Goal: Obtain resource: Download file/media

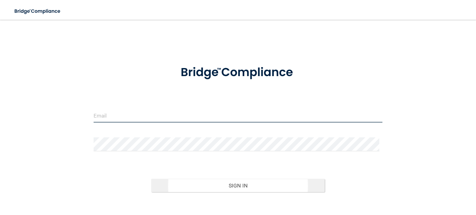
type input "[EMAIL_ADDRESS][DOMAIN_NAME]"
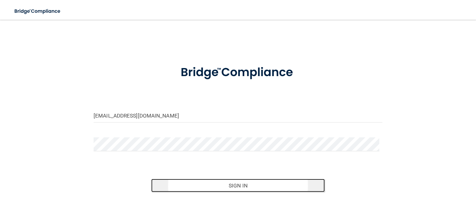
click at [209, 184] on button "Sign In" at bounding box center [237, 186] width 173 height 14
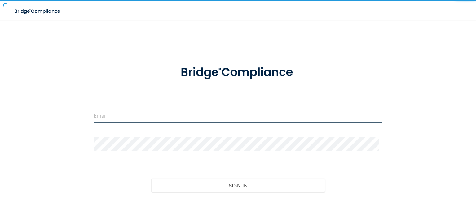
type input "[EMAIL_ADDRESS][DOMAIN_NAME]"
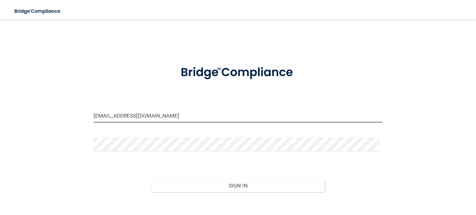
click at [156, 115] on input "[EMAIL_ADDRESS][DOMAIN_NAME]" at bounding box center [238, 116] width 289 height 14
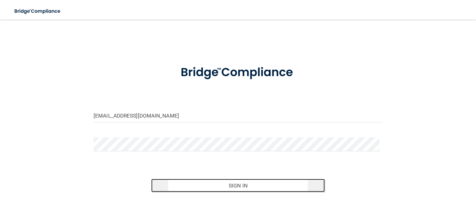
click at [226, 183] on button "Sign In" at bounding box center [237, 186] width 173 height 14
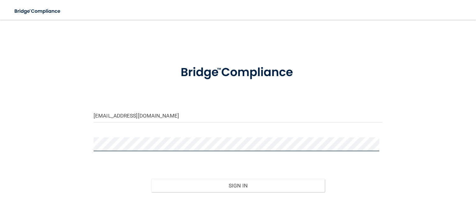
click at [151, 179] on button "Sign In" at bounding box center [237, 186] width 173 height 14
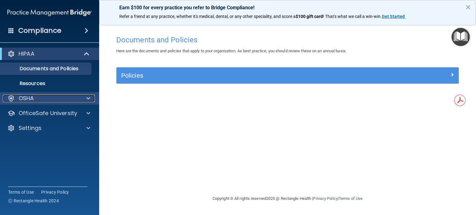
click at [62, 97] on div "OSHA" at bounding box center [41, 98] width 77 height 7
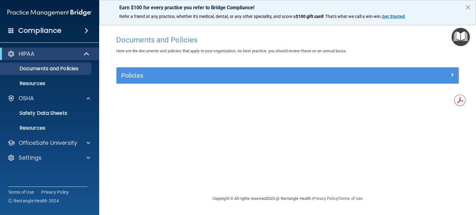
click at [56, 35] on h4 "Compliance" at bounding box center [39, 30] width 43 height 9
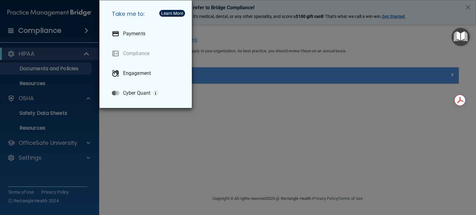
click at [67, 80] on div "Take me to: Payments Compliance Engagement Cyber Quant" at bounding box center [238, 107] width 476 height 215
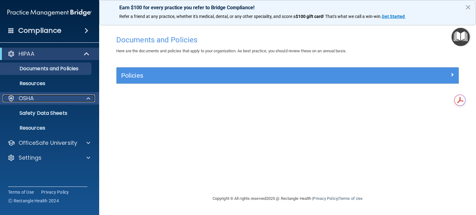
click at [46, 102] on div "OSHA" at bounding box center [41, 98] width 77 height 7
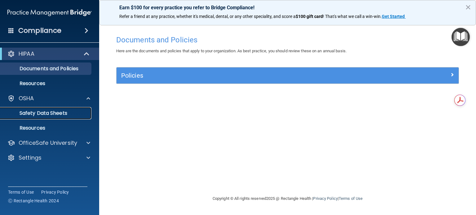
click at [47, 112] on p "Safety Data Sheets" at bounding box center [46, 113] width 85 height 6
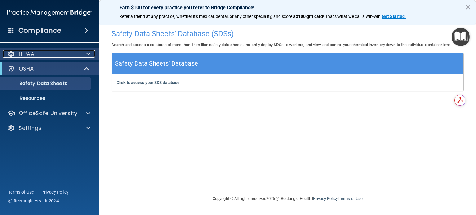
click at [58, 51] on div "HIPAA" at bounding box center [41, 53] width 77 height 7
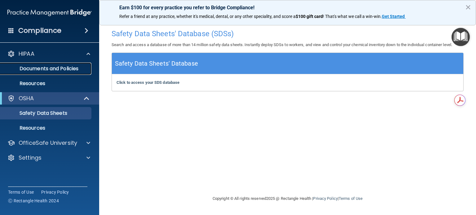
click at [64, 64] on link "Documents and Policies" at bounding box center [43, 69] width 98 height 12
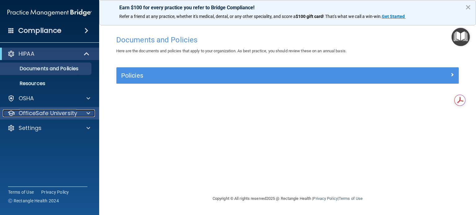
click at [81, 114] on div at bounding box center [87, 113] width 15 height 7
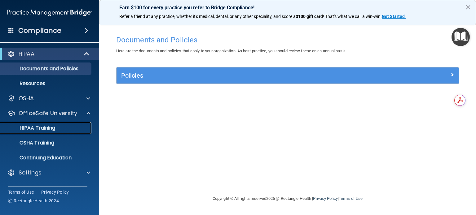
click at [51, 126] on p "HIPAA Training" at bounding box center [29, 128] width 51 height 6
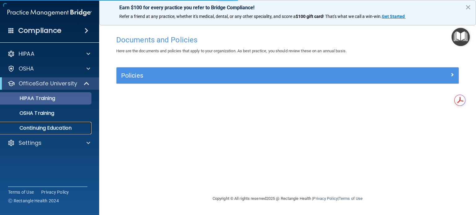
click at [51, 126] on p "Continuing Education" at bounding box center [46, 128] width 85 height 6
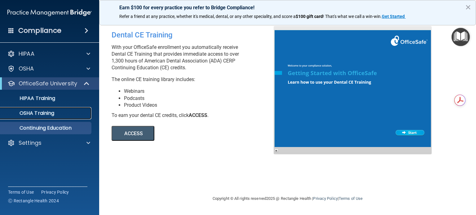
click at [57, 111] on div "OSHA Training" at bounding box center [46, 113] width 85 height 6
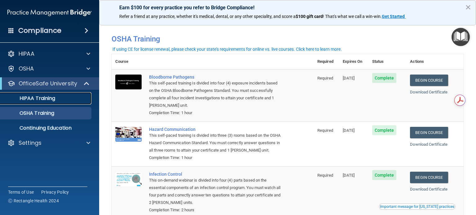
click at [62, 98] on div "HIPAA Training" at bounding box center [46, 98] width 85 height 6
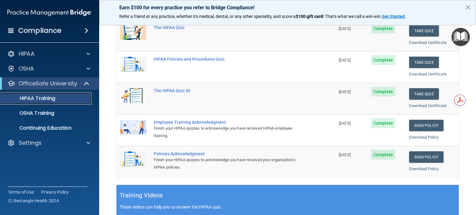
scroll to position [90, 0]
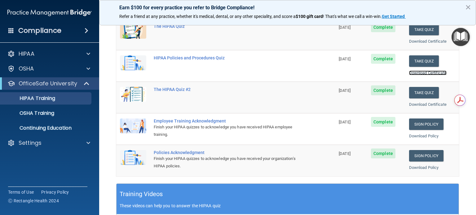
click at [419, 73] on link "Download Certificate" at bounding box center [427, 73] width 37 height 5
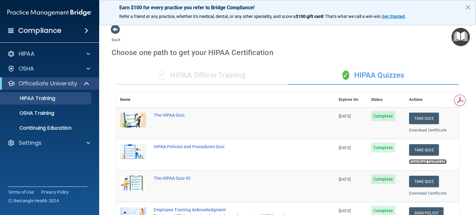
scroll to position [0, 0]
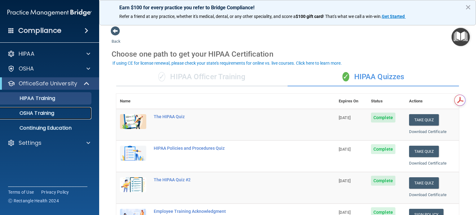
click at [31, 115] on p "OSHA Training" at bounding box center [29, 113] width 50 height 6
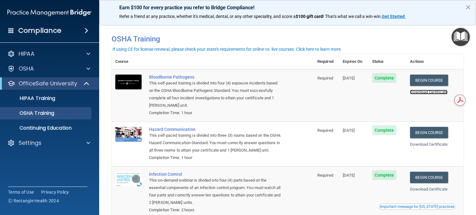
click at [419, 91] on link "Download Certificate" at bounding box center [428, 92] width 37 height 5
click at [427, 145] on link "Download Certificate" at bounding box center [428, 144] width 37 height 5
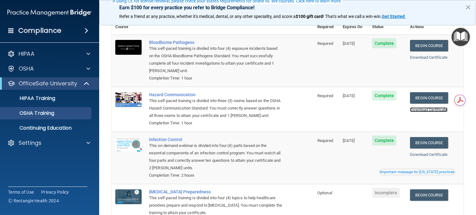
scroll to position [56, 0]
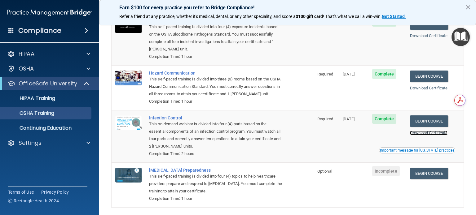
click at [423, 135] on link "Download Certificate" at bounding box center [428, 133] width 37 height 5
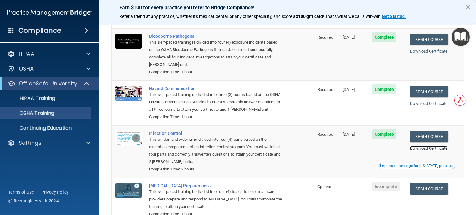
scroll to position [0, 0]
